Goal: Information Seeking & Learning: Learn about a topic

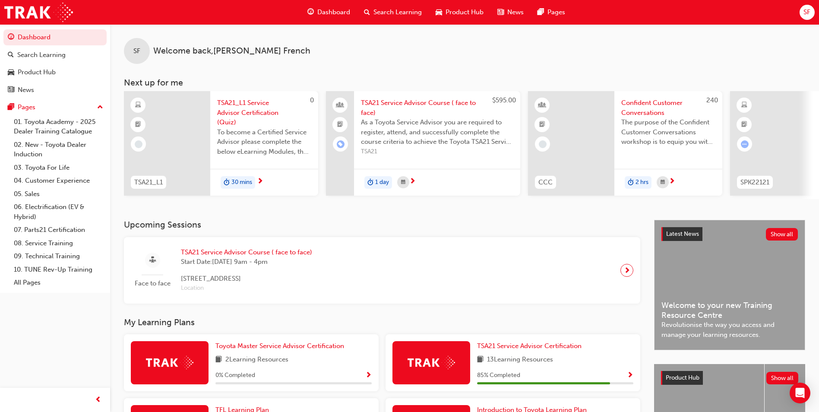
click at [271, 134] on span "To become a Certified Service Advisor please complete the below eLearning Modul…" at bounding box center [264, 141] width 94 height 29
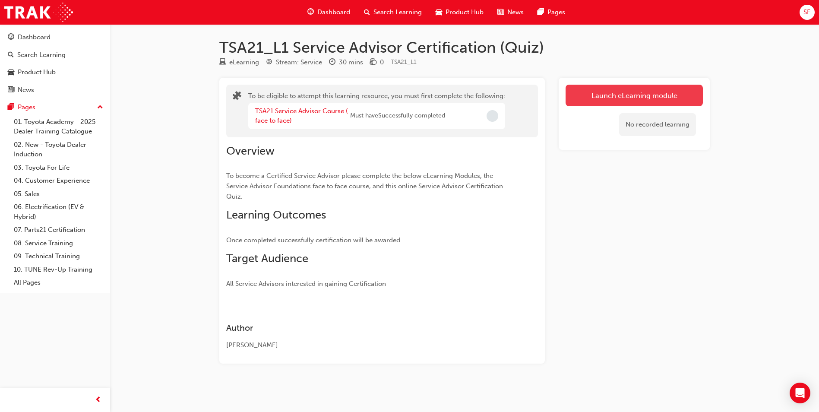
click at [602, 98] on button "Launch eLearning module" at bounding box center [634, 96] width 137 height 22
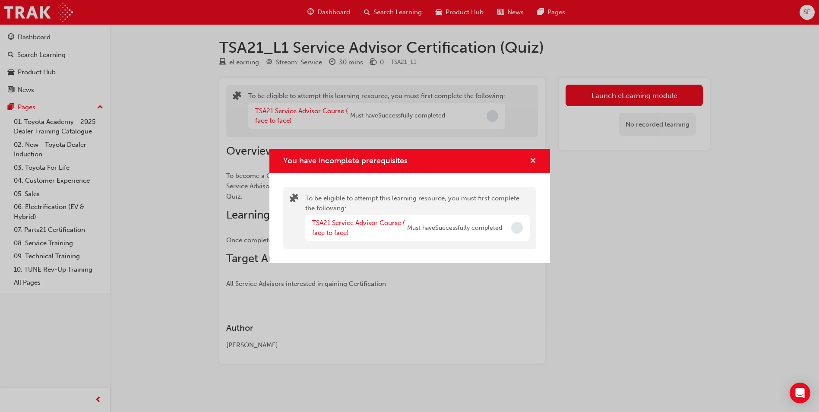
click at [533, 161] on span "cross-icon" at bounding box center [533, 162] width 6 height 8
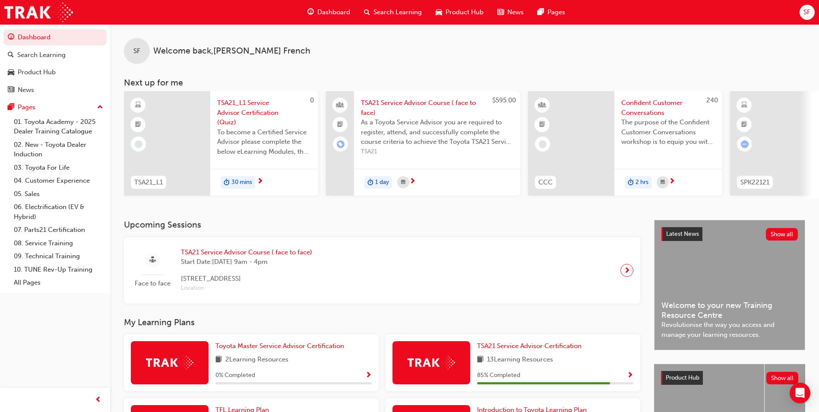
click at [641, 131] on span "The purpose of the Confident Customer Conversations workshop is to equip you wi…" at bounding box center [669, 131] width 94 height 29
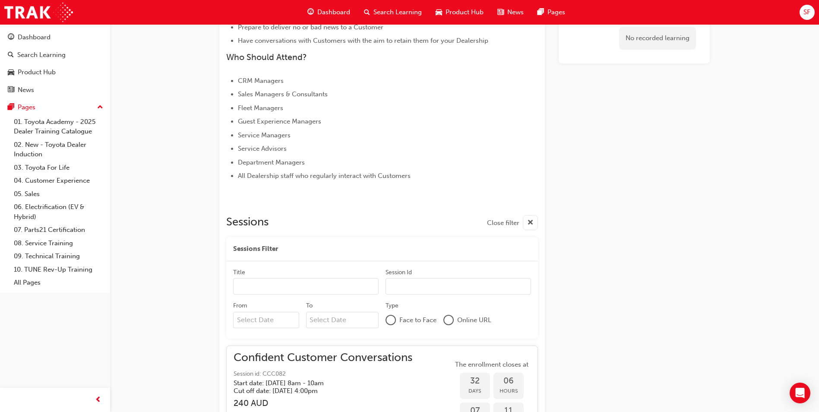
scroll to position [356, 0]
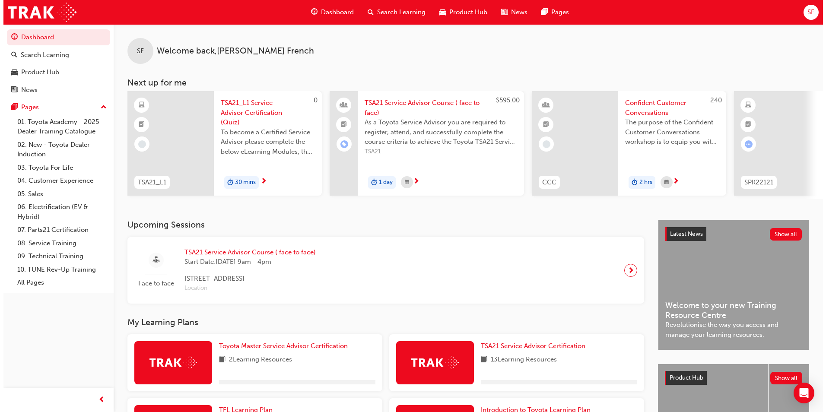
scroll to position [0, 516]
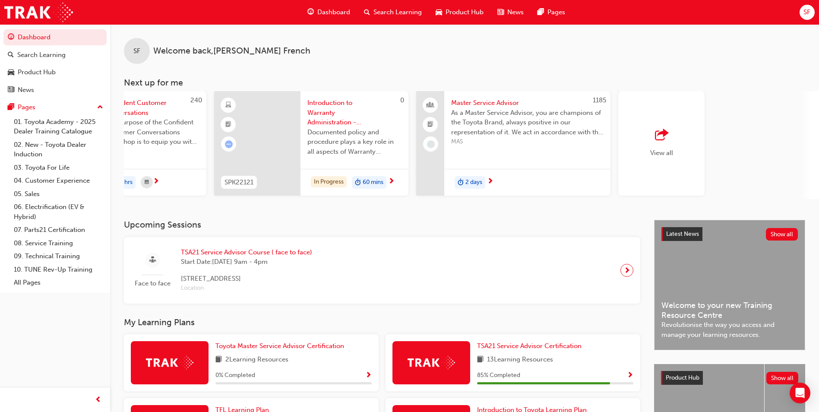
click at [504, 135] on span "As a Master Service Advisor, you are champions of the Toyota Brand, always posi…" at bounding box center [527, 122] width 152 height 29
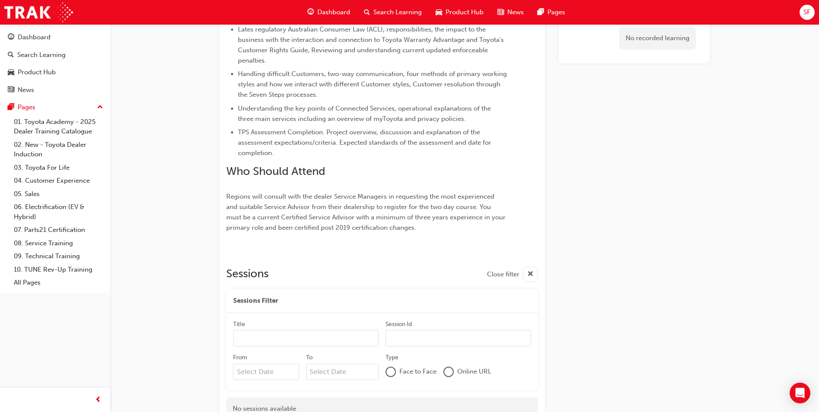
scroll to position [378, 0]
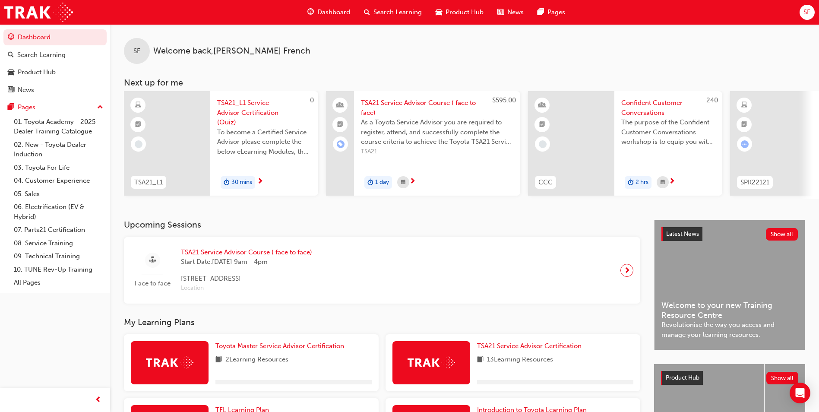
click at [387, 57] on div "SF Welcome back , [PERSON_NAME]" at bounding box center [464, 44] width 709 height 40
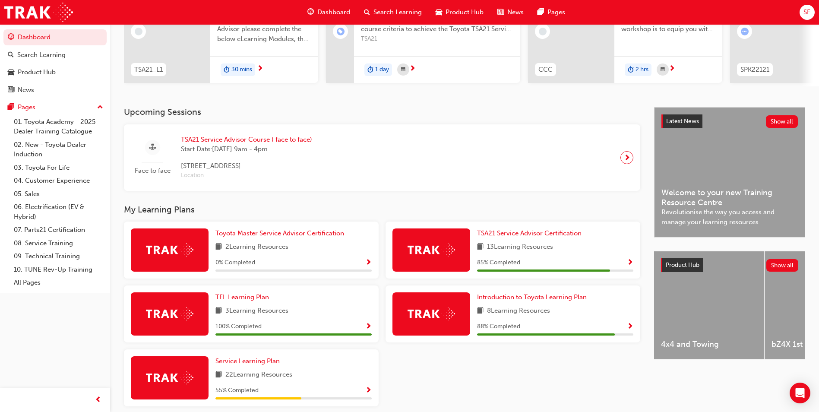
scroll to position [153, 0]
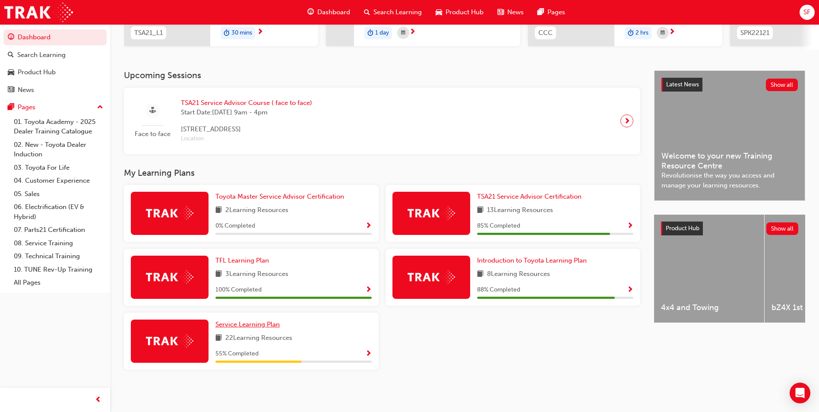
click at [250, 324] on span "Service Learning Plan" at bounding box center [248, 324] width 64 height 8
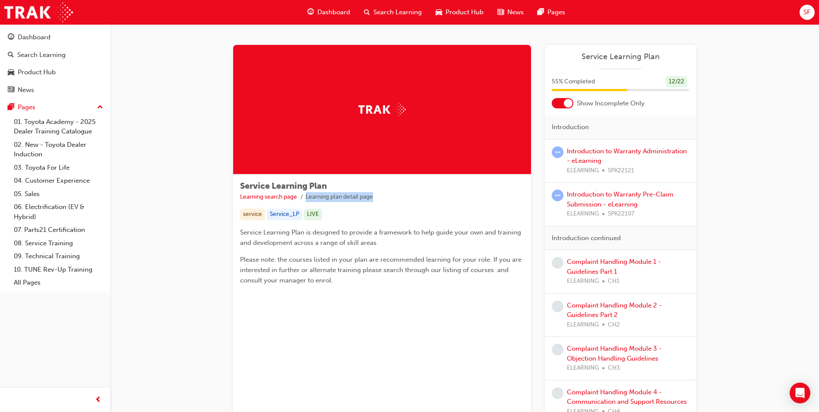
drag, startPoint x: 316, startPoint y: 197, endPoint x: 378, endPoint y: 199, distance: 62.2
click at [378, 199] on ul "Learning search page Learning plan detail page" at bounding box center [382, 197] width 284 height 10
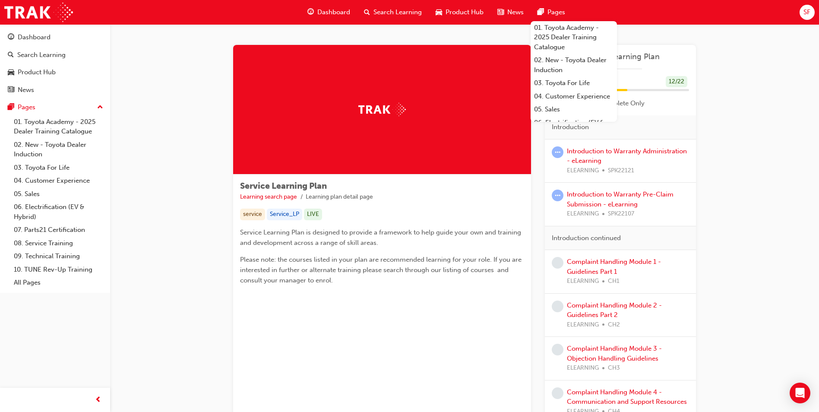
scroll to position [86, 0]
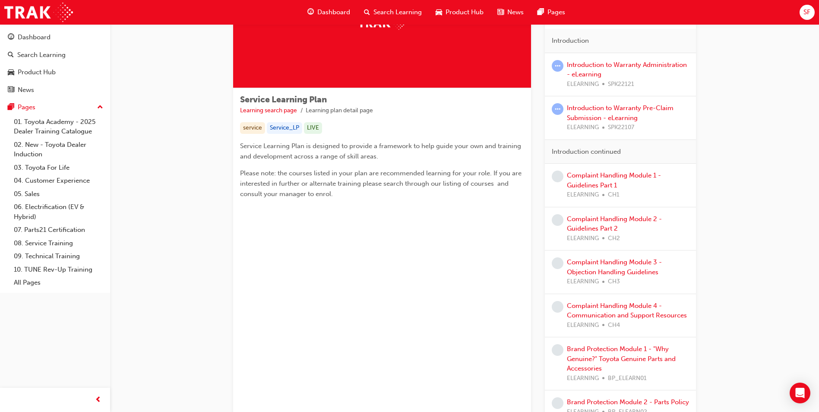
click at [769, 96] on div "Service Learning Plan Learning search page Learning plan detail page Service Le…" at bounding box center [464, 240] width 709 height 605
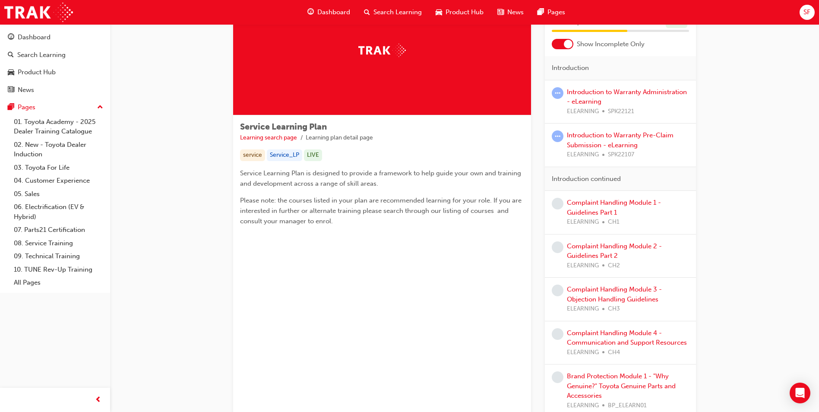
scroll to position [0, 0]
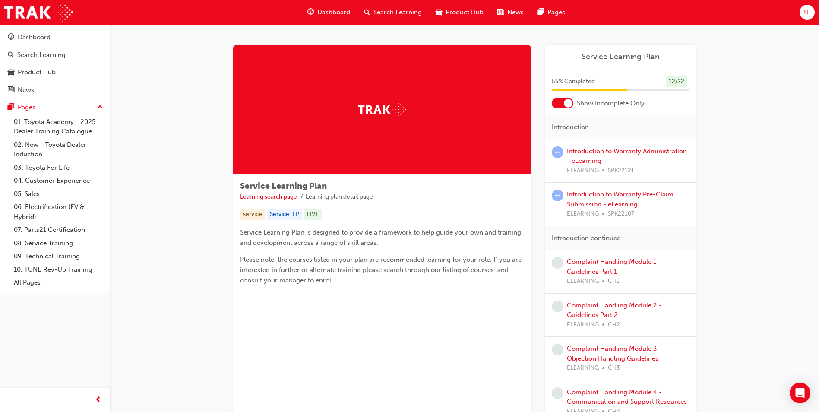
click at [177, 68] on div "Service Learning Plan Learning search page Learning plan detail page Service Le…" at bounding box center [464, 326] width 709 height 605
